Goal: Information Seeking & Learning: Compare options

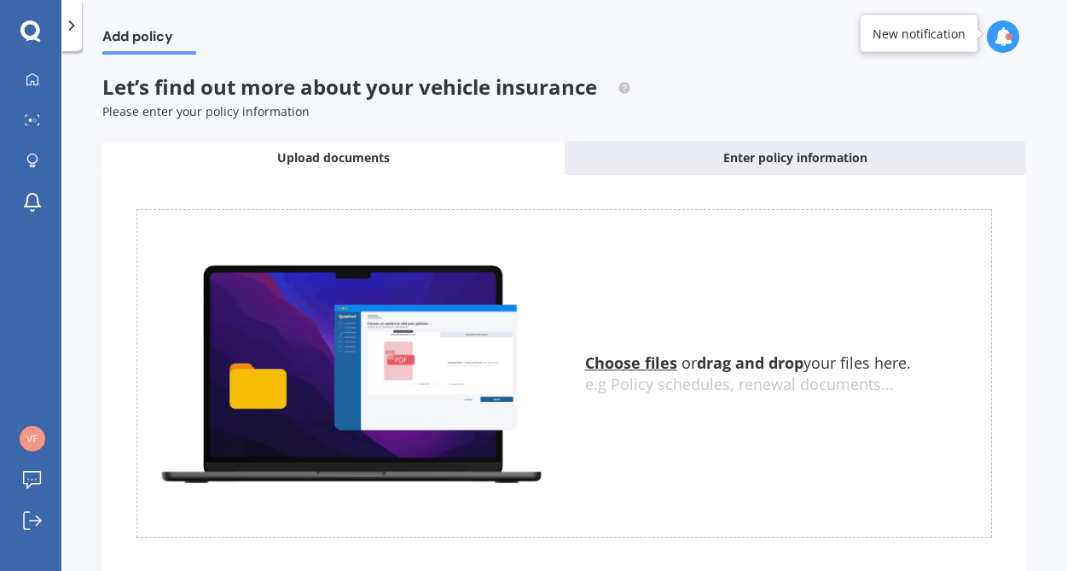
scroll to position [44, 0]
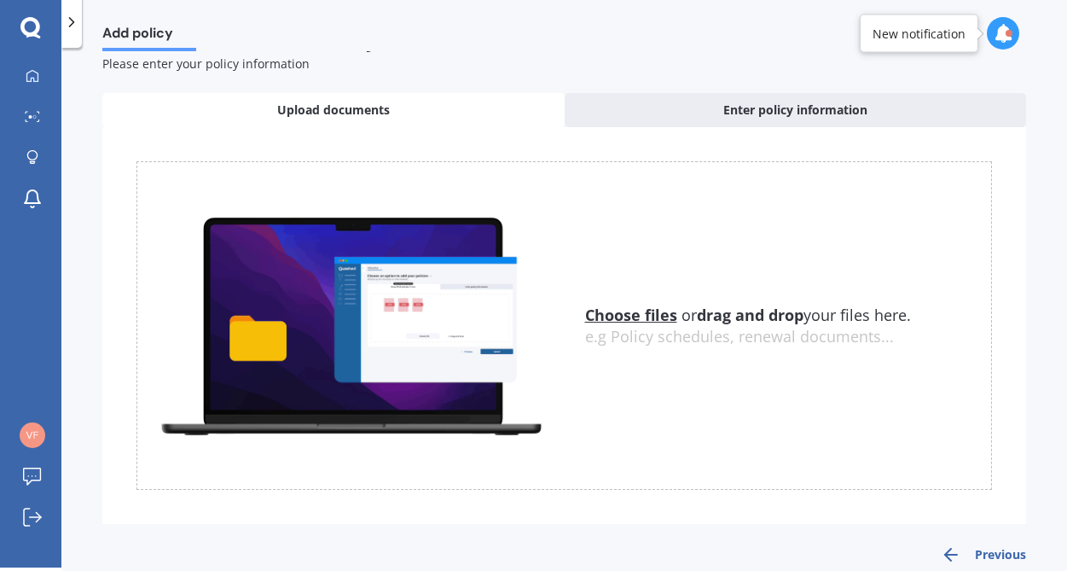
click at [646, 318] on u "Choose files" at bounding box center [631, 314] width 92 height 20
click at [351, 108] on span "Upload documents" at bounding box center [333, 109] width 113 height 17
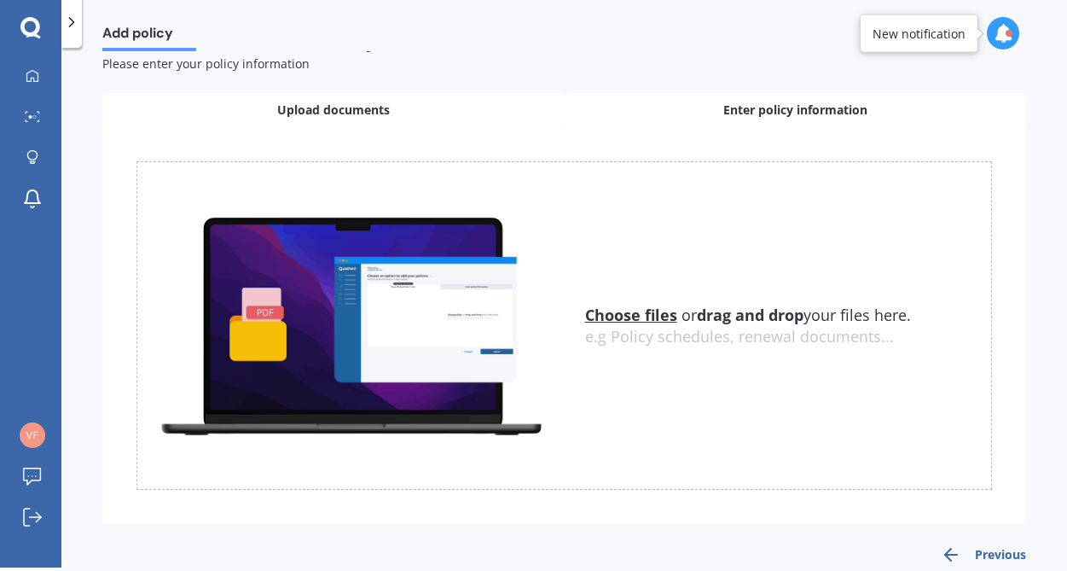
click at [639, 110] on div "Enter policy information" at bounding box center [796, 110] width 462 height 34
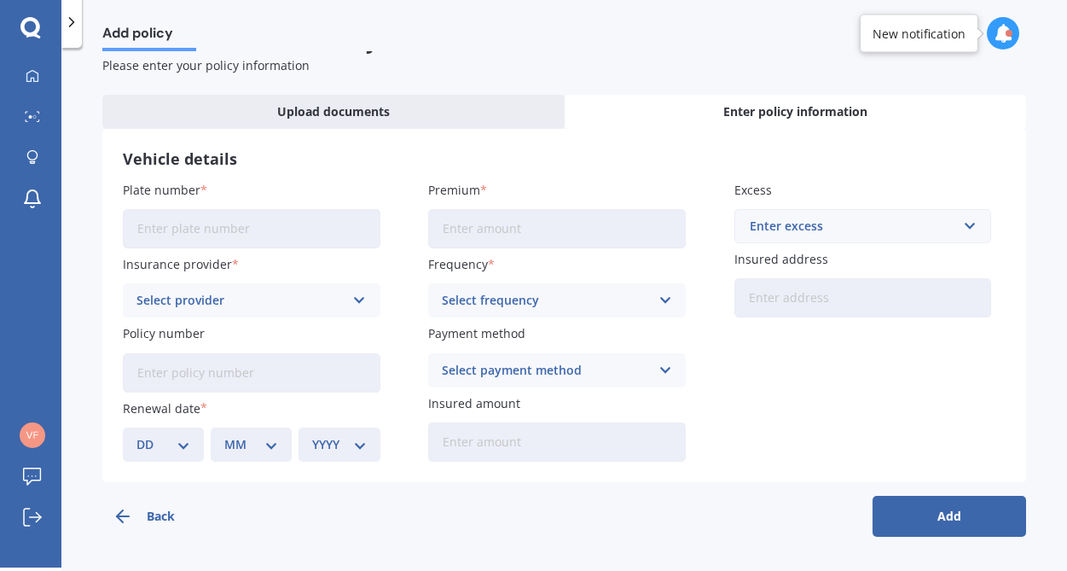
click at [199, 227] on input "Plate number" at bounding box center [252, 228] width 258 height 39
type input "FPA335"
click at [236, 308] on div "Select provider" at bounding box center [240, 300] width 208 height 19
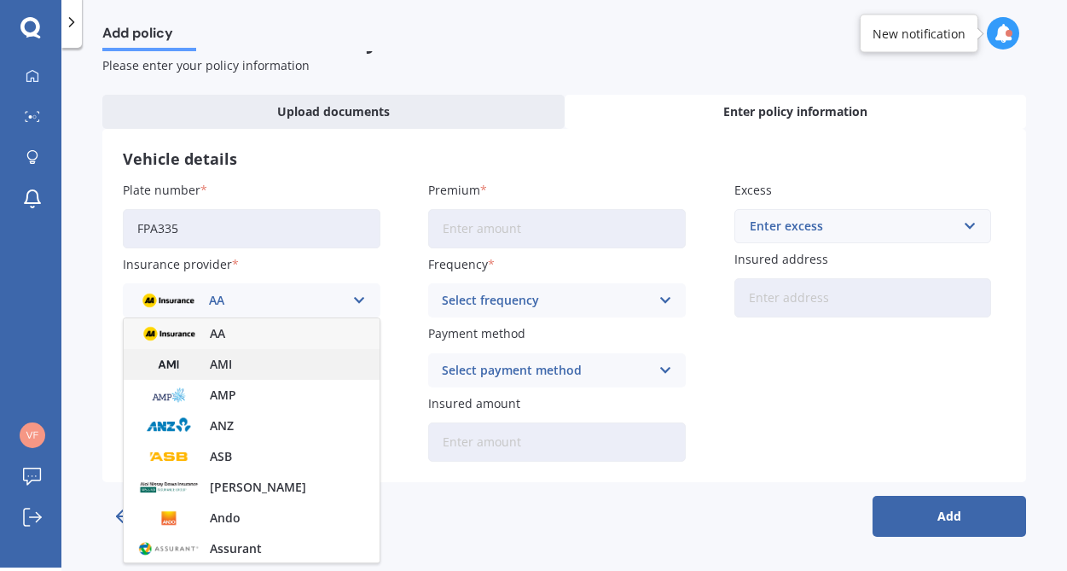
click at [220, 366] on span "AMI" at bounding box center [221, 364] width 22 height 12
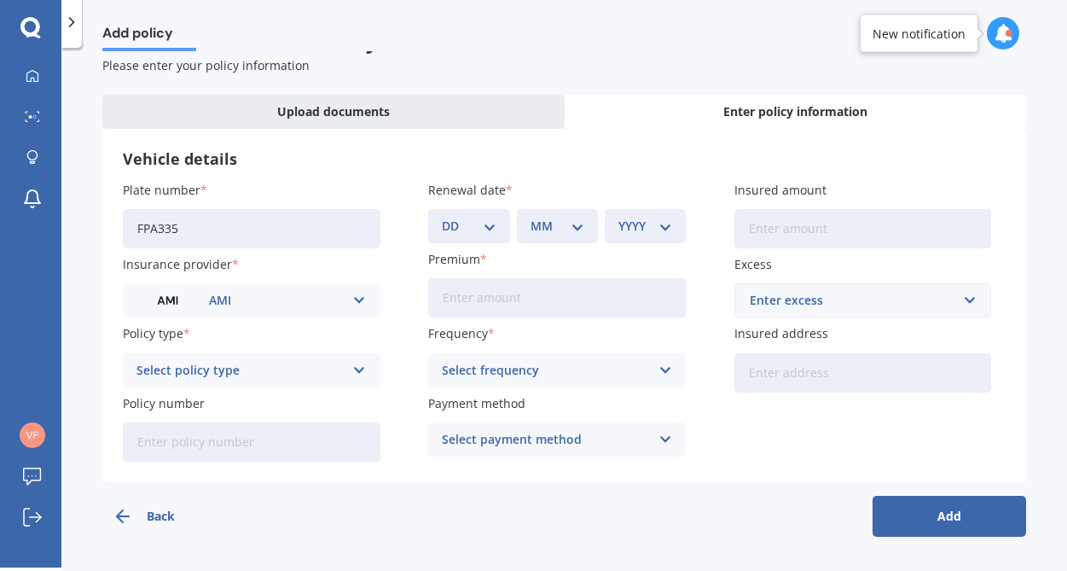
click at [273, 371] on div "Select policy type" at bounding box center [240, 370] width 208 height 19
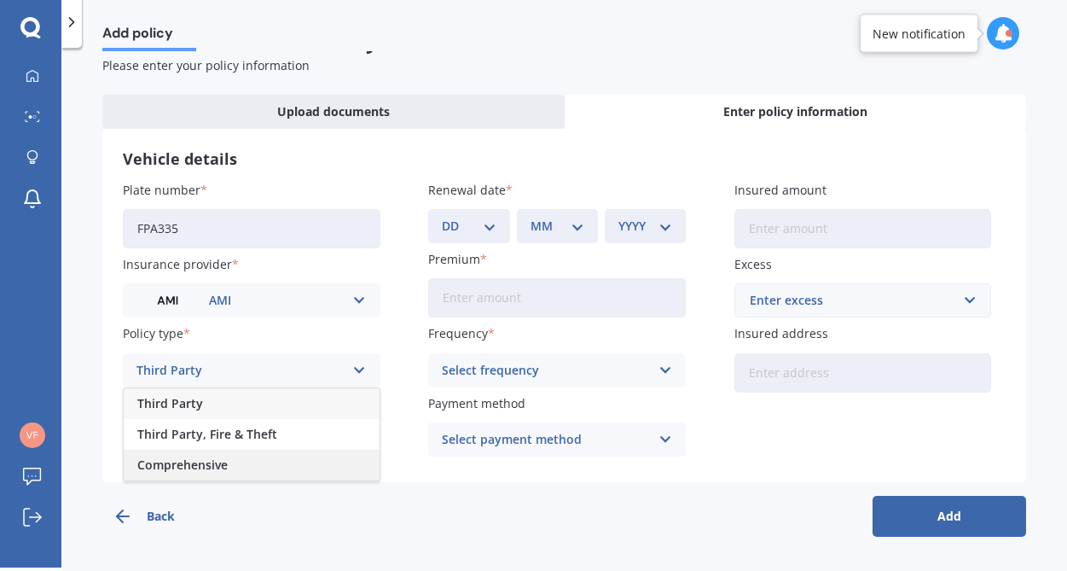
click at [221, 461] on span "Comprehensive" at bounding box center [182, 465] width 90 height 12
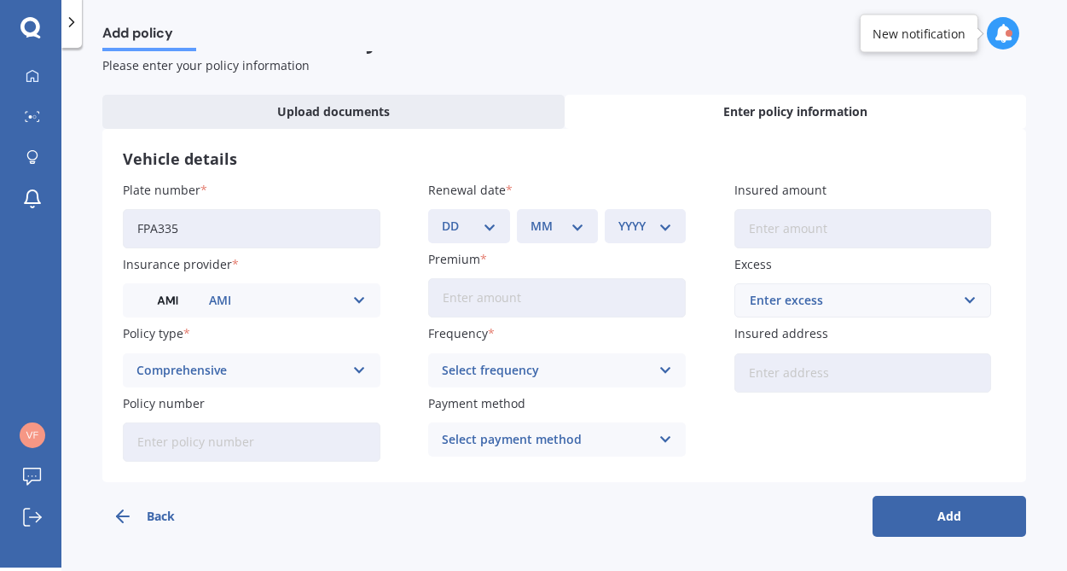
click at [897, 515] on button "Add" at bounding box center [949, 516] width 154 height 41
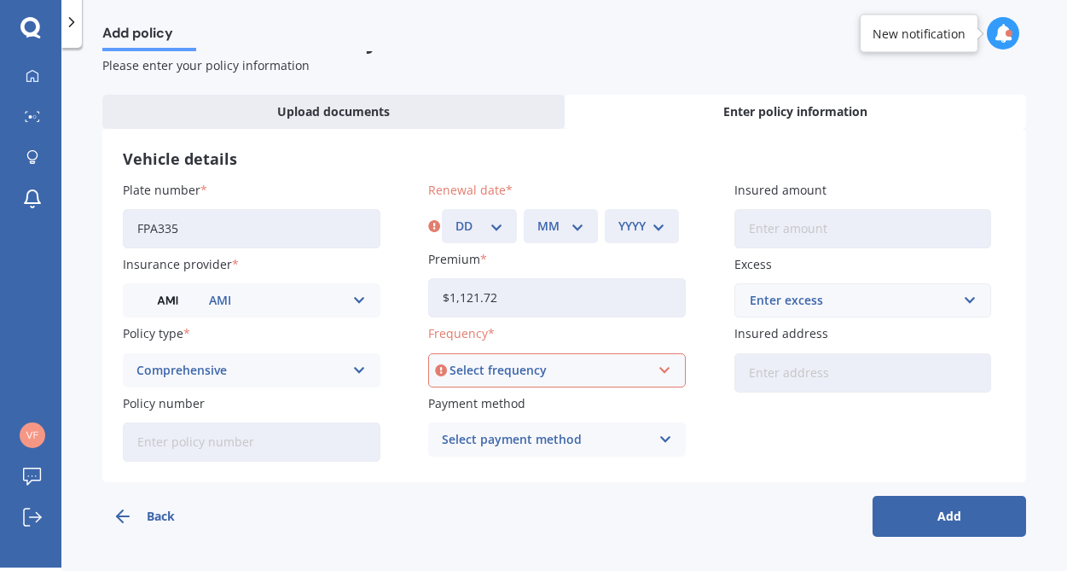
type input "$1,121.72"
click at [618, 368] on div "Select frequency" at bounding box center [549, 370] width 200 height 19
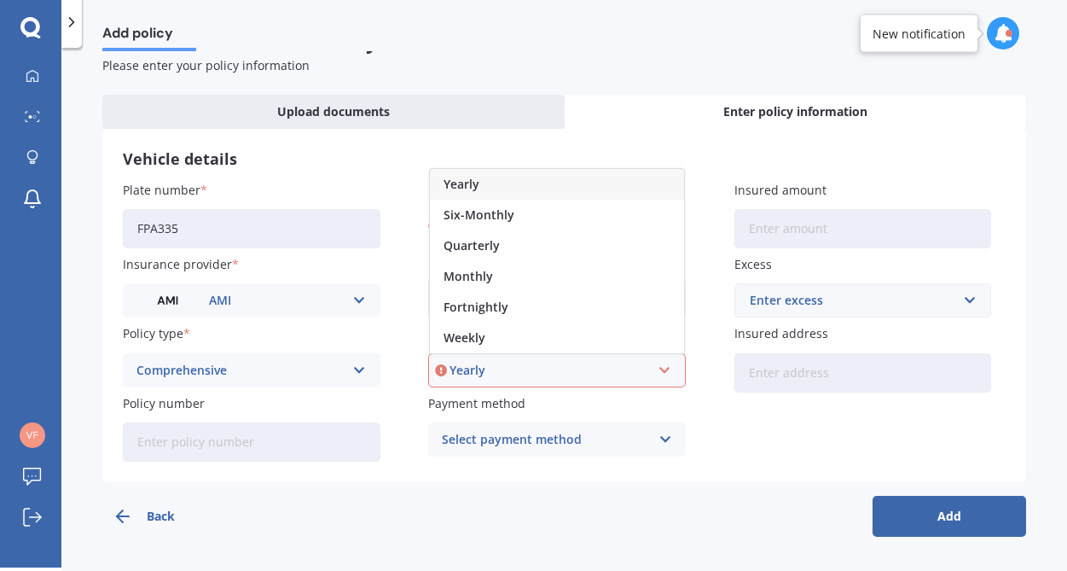
click at [601, 362] on div "Yearly" at bounding box center [549, 370] width 200 height 19
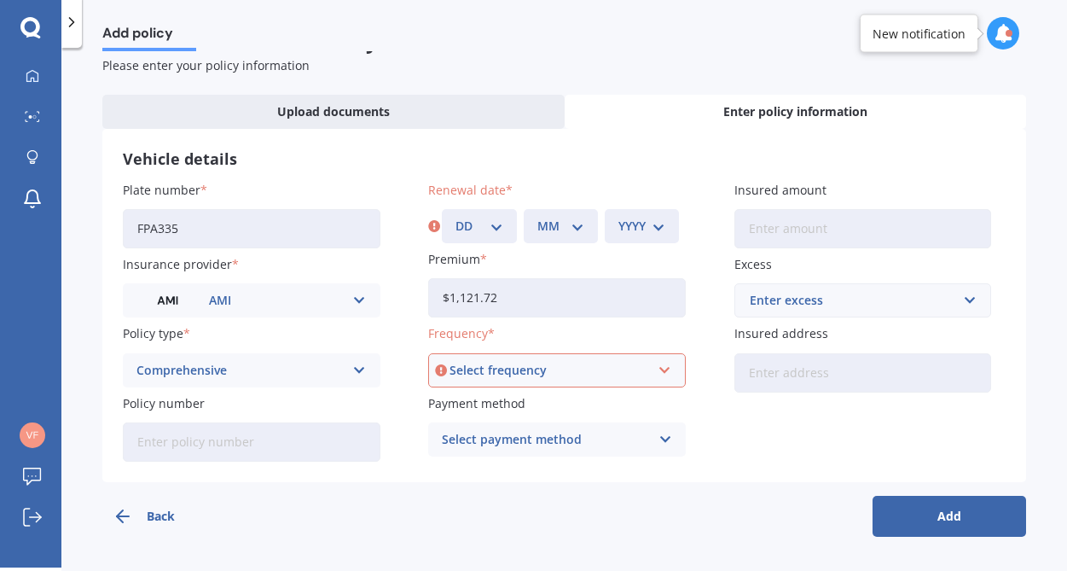
click at [954, 503] on button "Add" at bounding box center [949, 516] width 154 height 41
click at [27, 76] on icon at bounding box center [32, 75] width 12 height 12
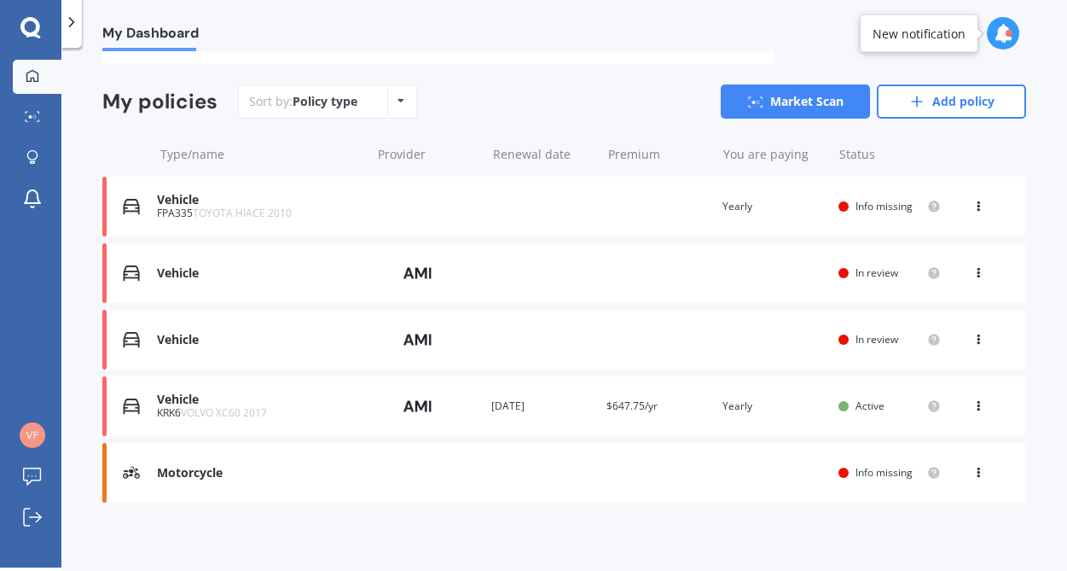
scroll to position [133, 0]
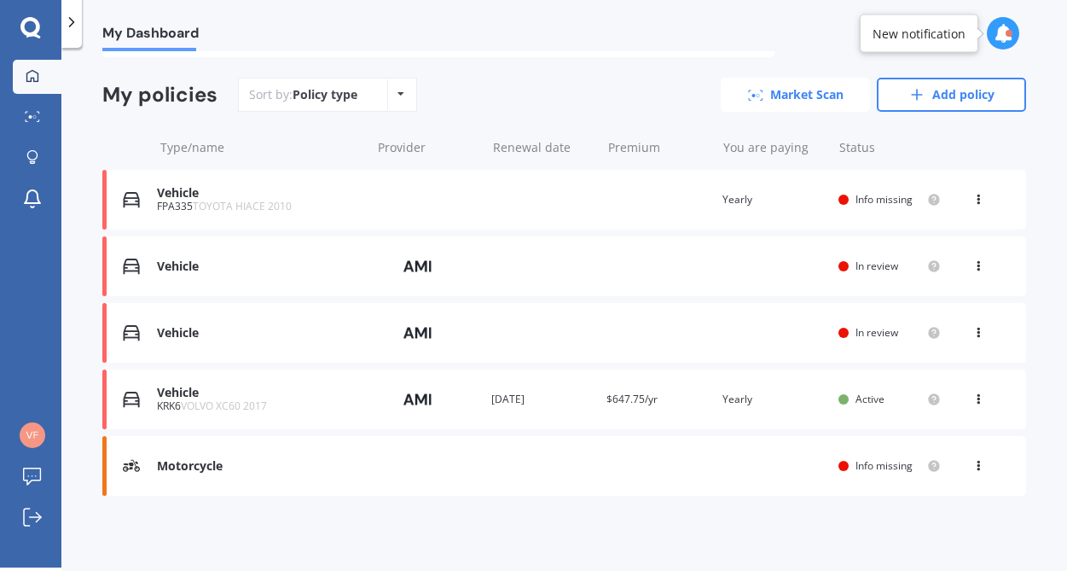
click at [786, 93] on link "Market Scan" at bounding box center [795, 95] width 149 height 34
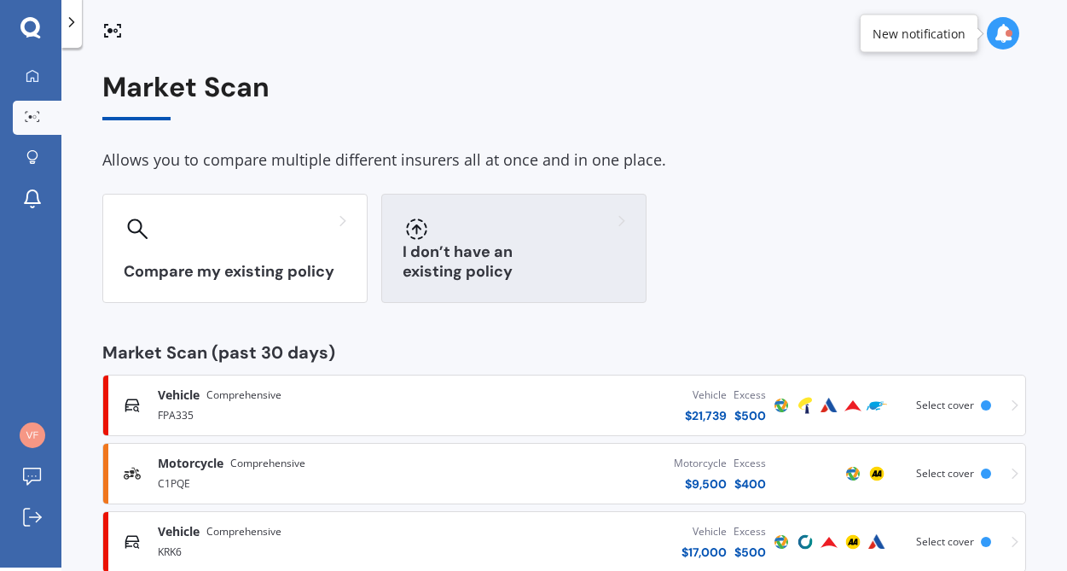
click at [571, 266] on h3 "I don’t have an existing policy" at bounding box center [514, 261] width 223 height 39
